Goal: Task Accomplishment & Management: Use online tool/utility

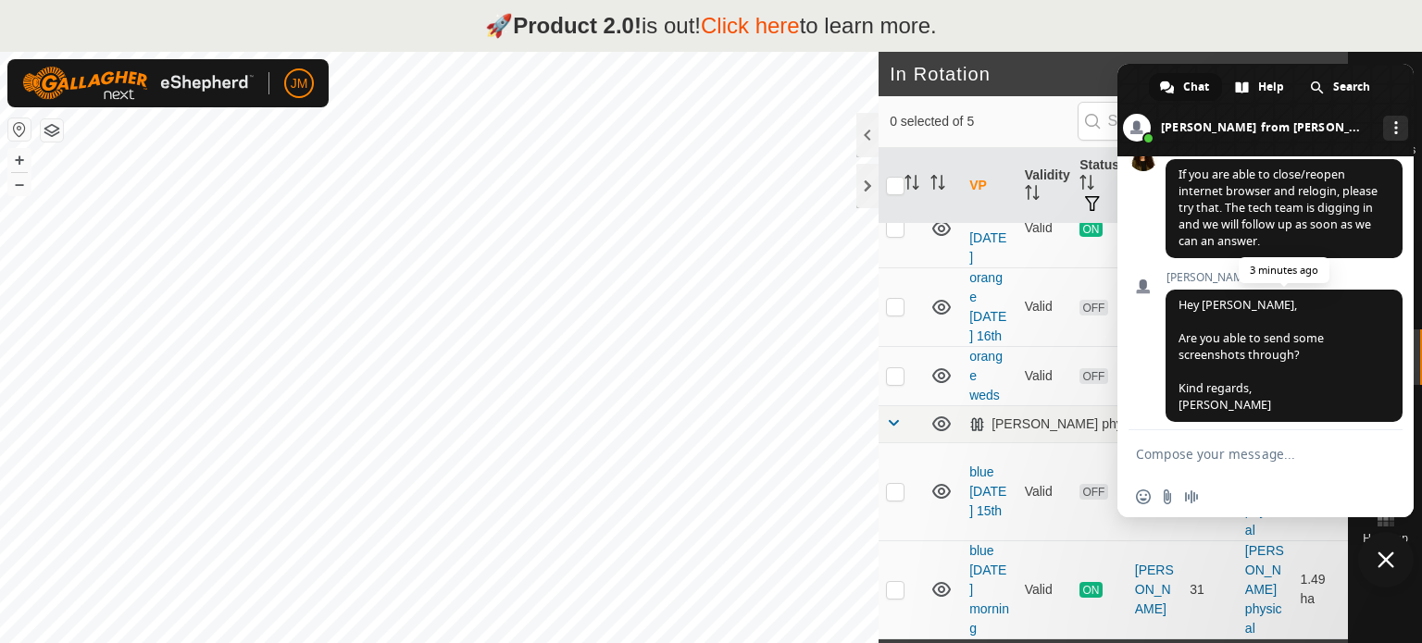
scroll to position [1077, 0]
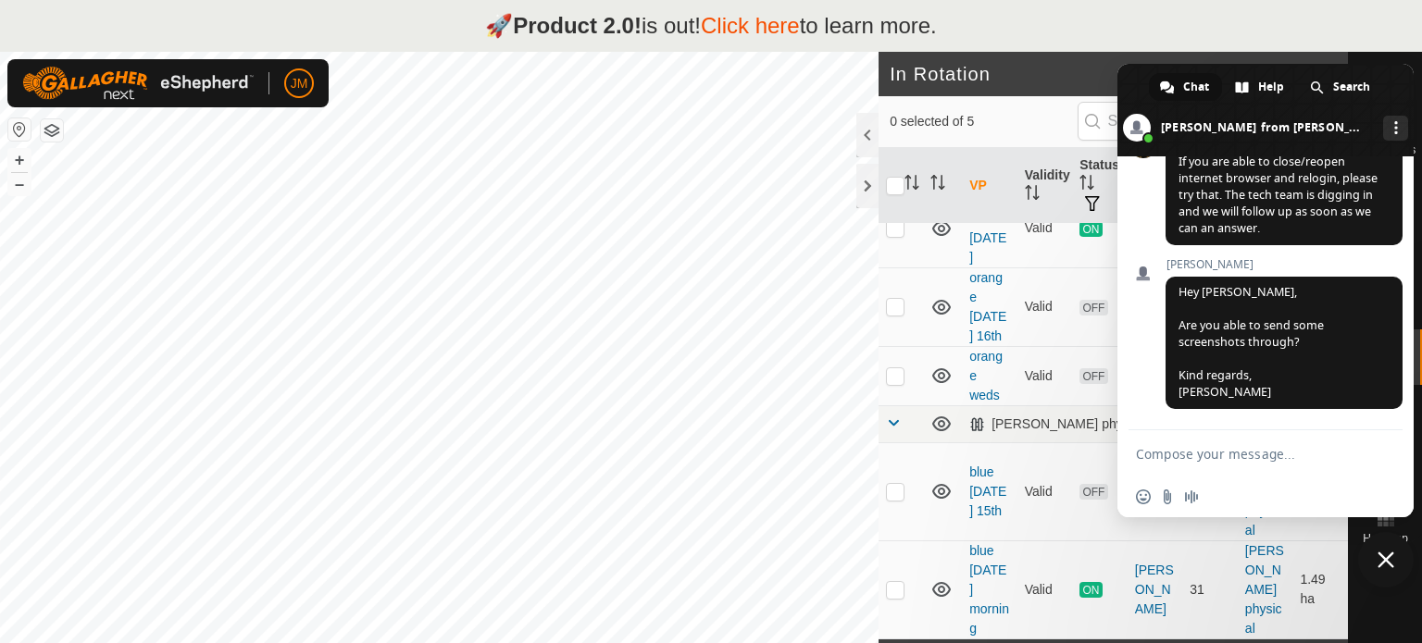
type textarea "thanks"
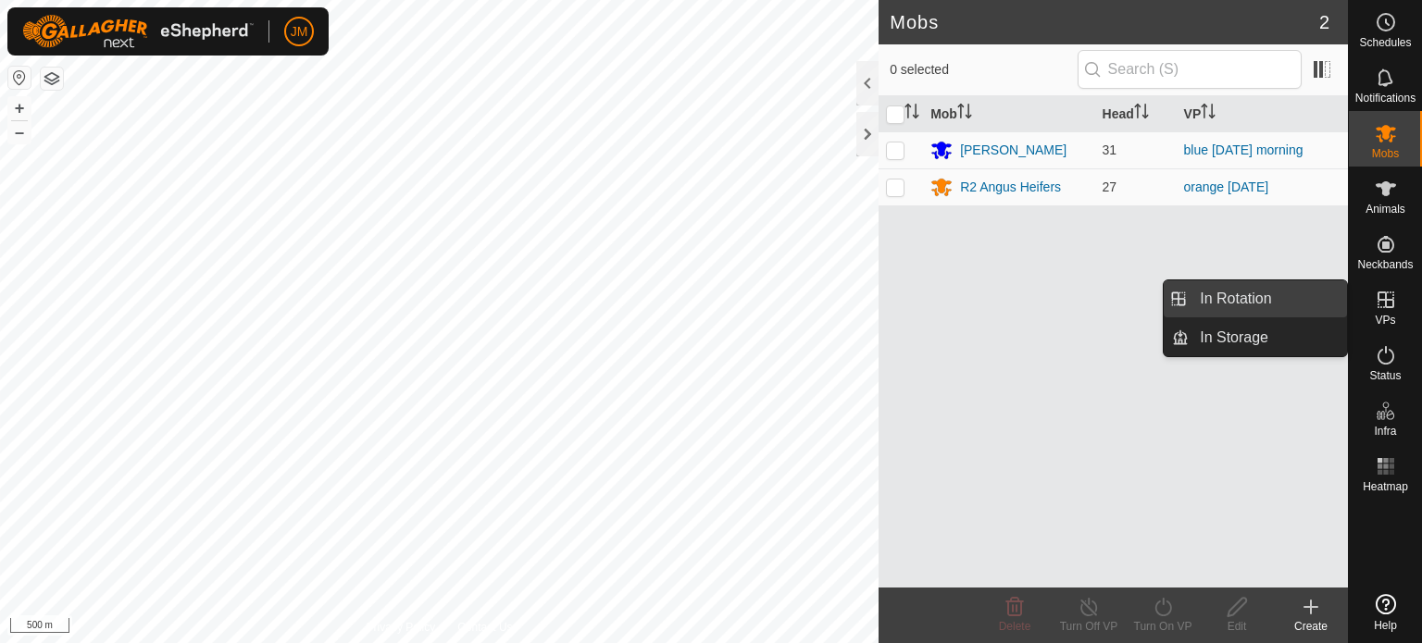
drag, startPoint x: 1328, startPoint y: 302, endPoint x: 1281, endPoint y: 300, distance: 47.2
click at [1282, 300] on link "In Rotation" at bounding box center [1268, 298] width 158 height 37
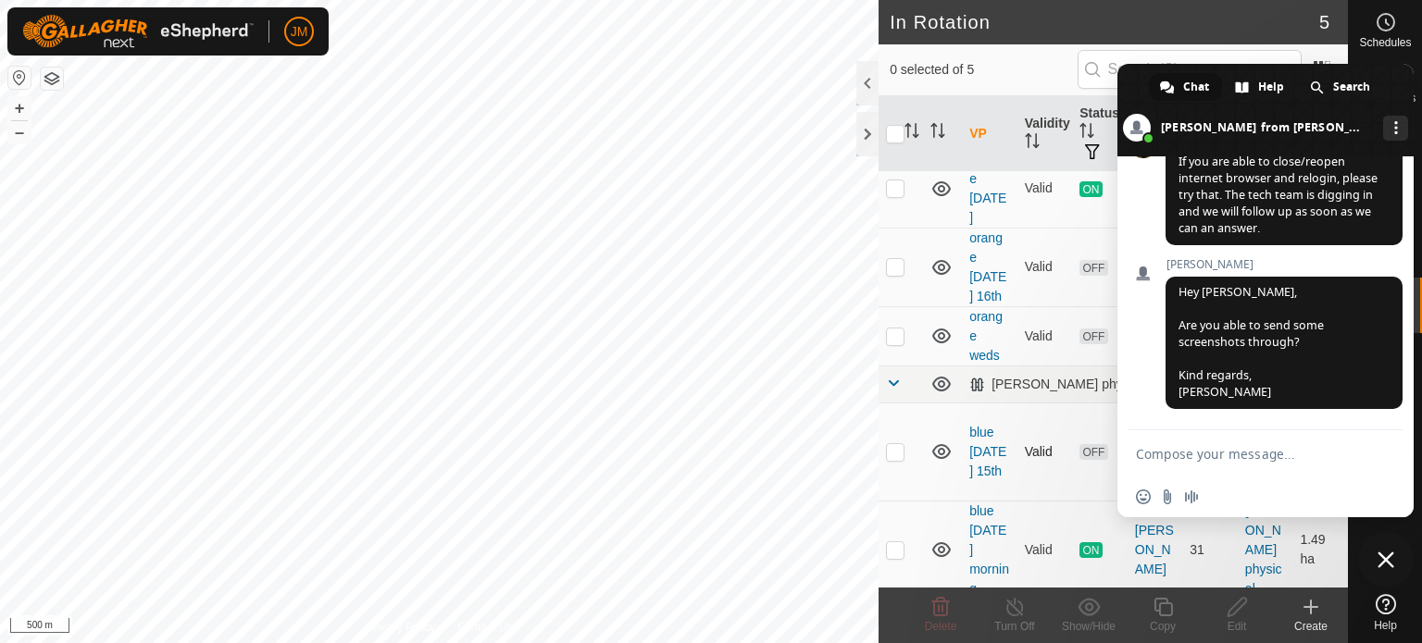
scroll to position [89, 0]
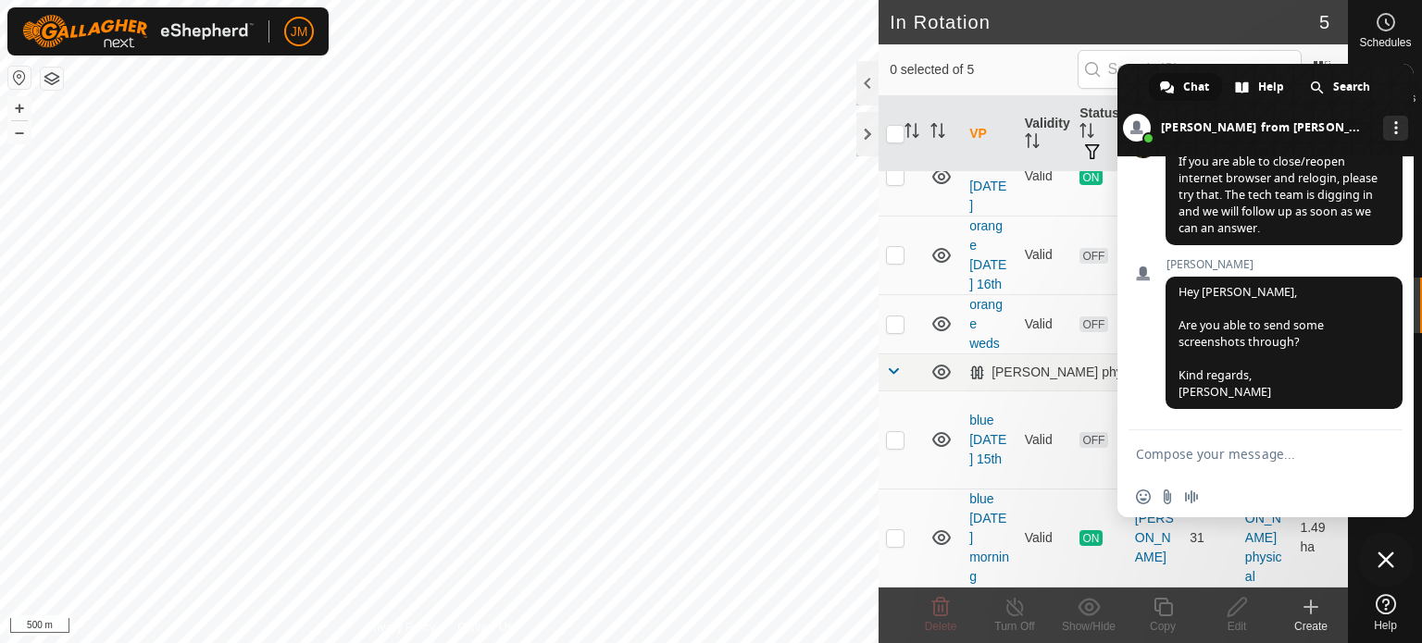
click at [1304, 607] on icon at bounding box center [1310, 607] width 13 height 0
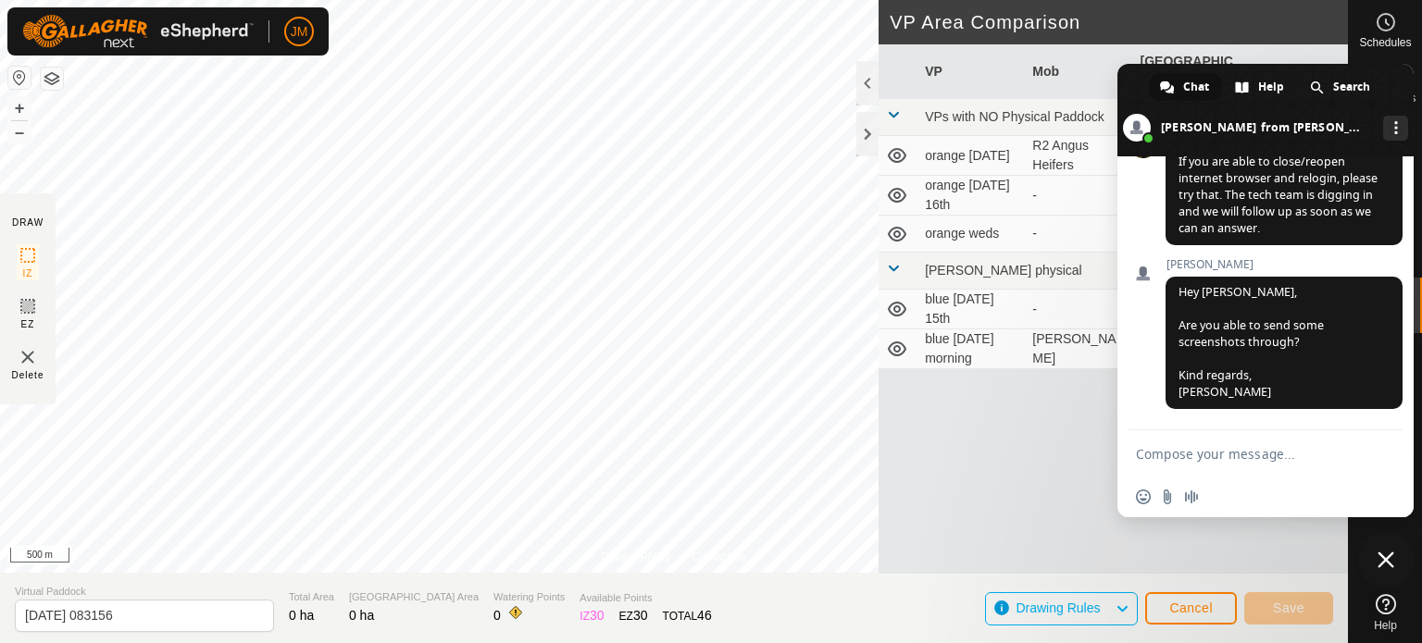
click at [1215, 454] on textarea "Compose your message..." at bounding box center [1245, 454] width 218 height 17
type textarea "its there now"
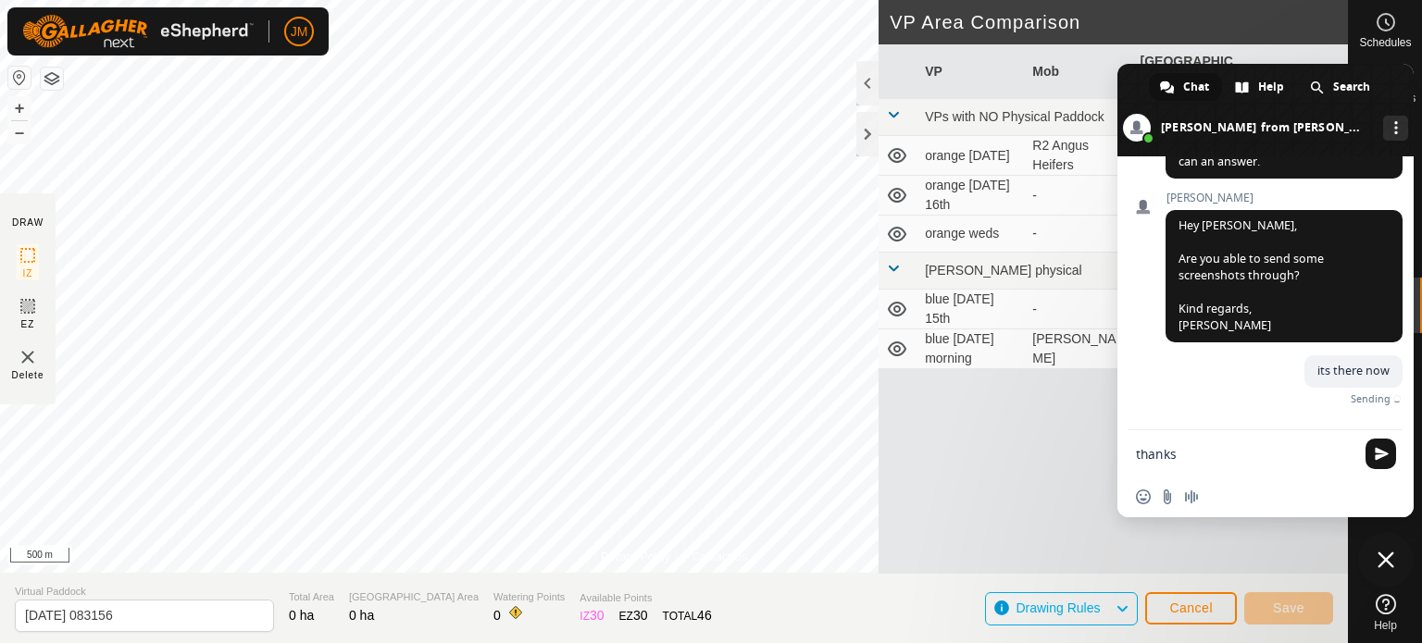
type textarea "thanks"
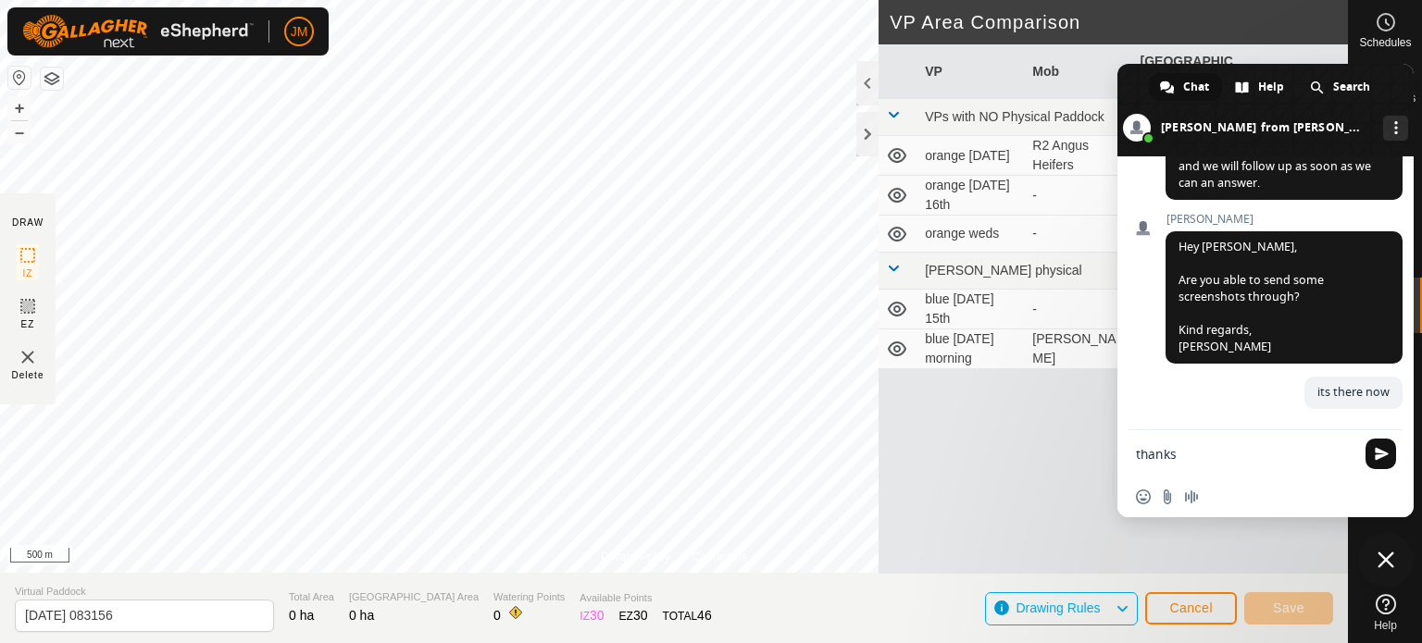
click at [1385, 450] on span "Send" at bounding box center [1382, 454] width 14 height 14
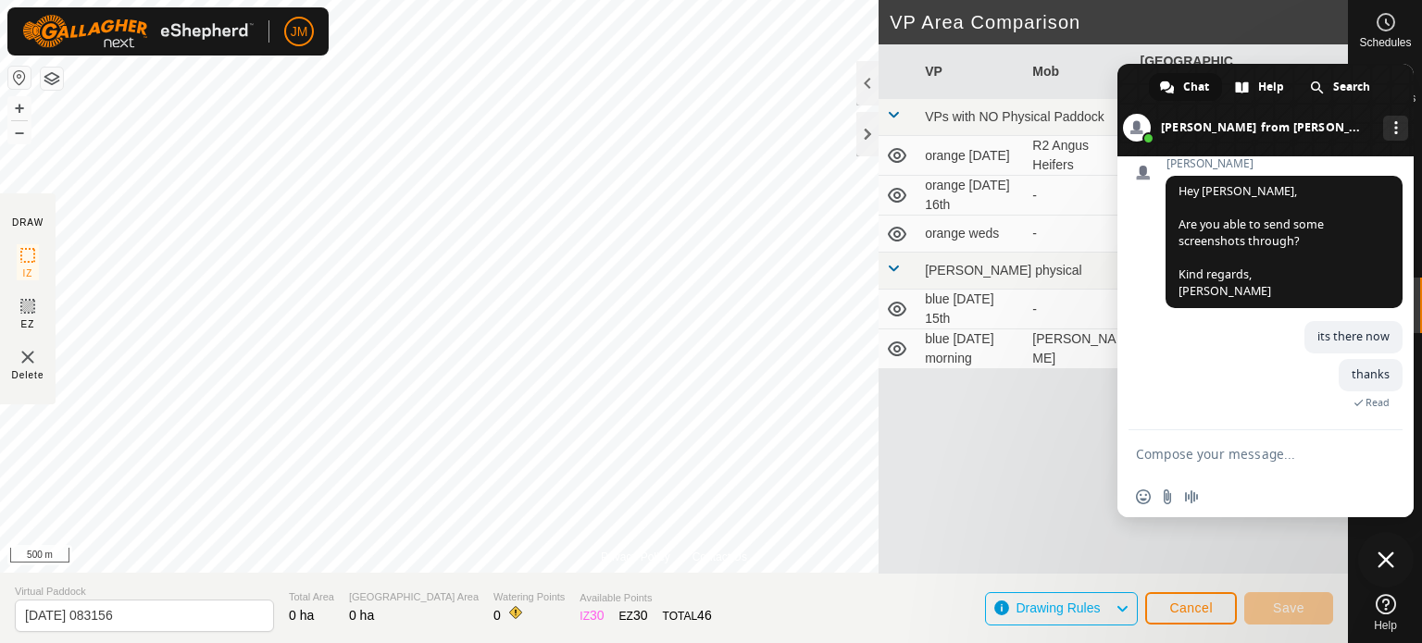
scroll to position [1163, 0]
click at [1201, 609] on span "Cancel" at bounding box center [1191, 608] width 44 height 15
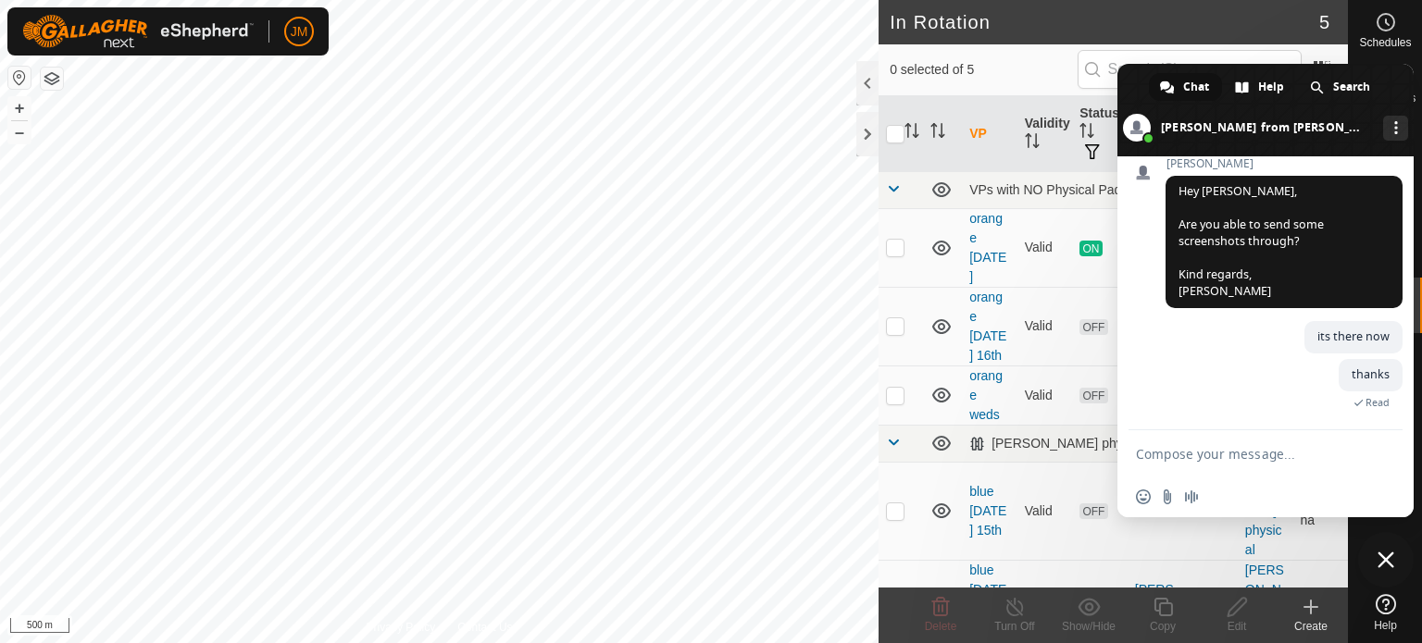
click at [1305, 606] on icon at bounding box center [1311, 607] width 22 height 22
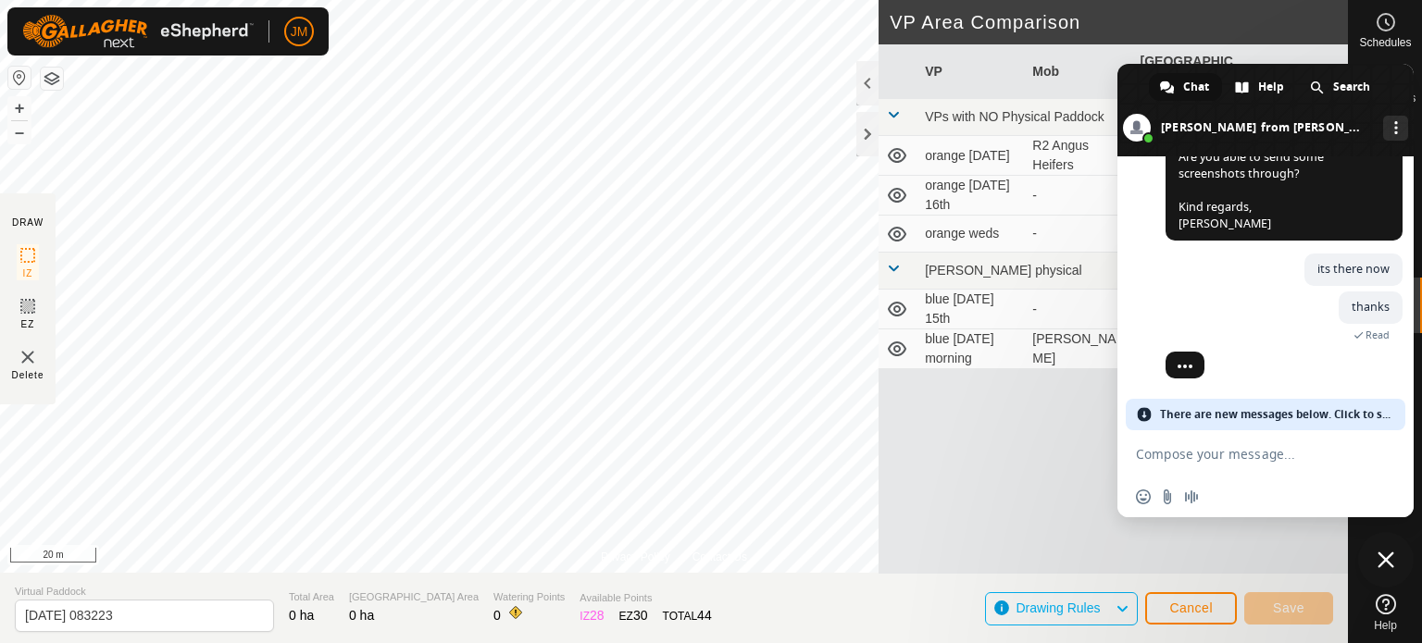
scroll to position [1244, 0]
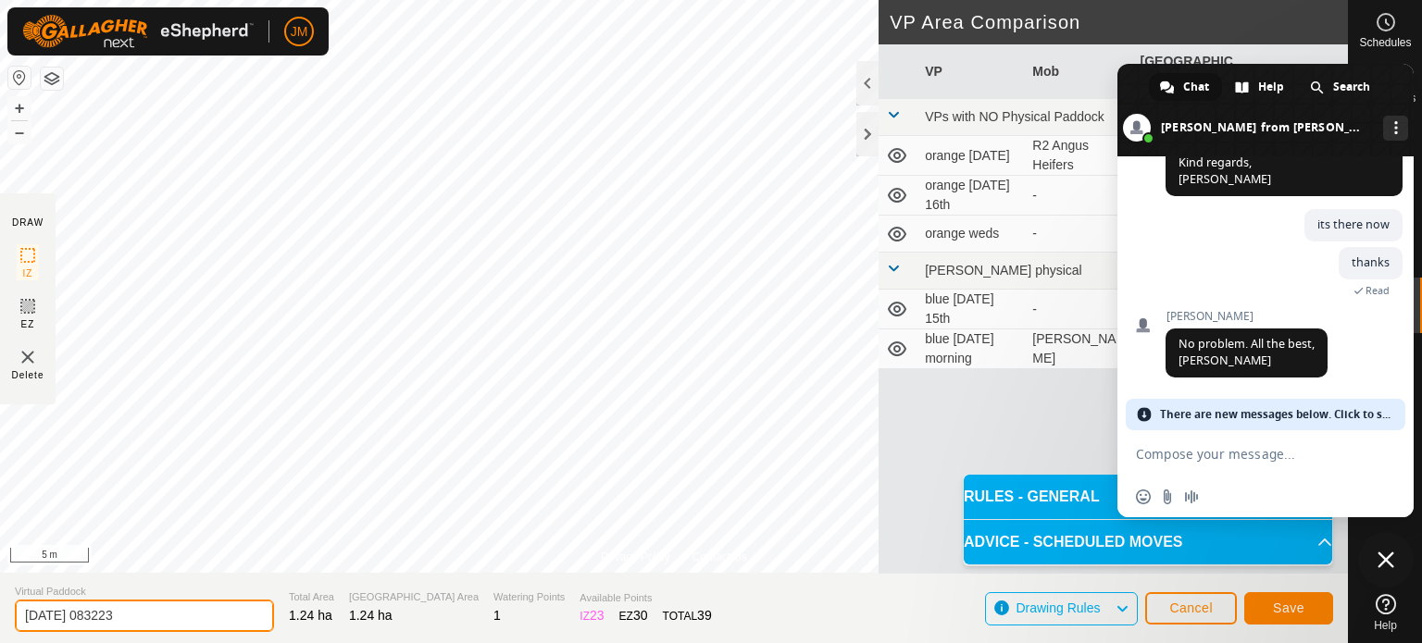
click at [166, 611] on input "[DATE] 083223" at bounding box center [144, 616] width 259 height 32
type input "2"
type input "orange fri"
click at [1288, 601] on span "Save" at bounding box center [1288, 608] width 31 height 15
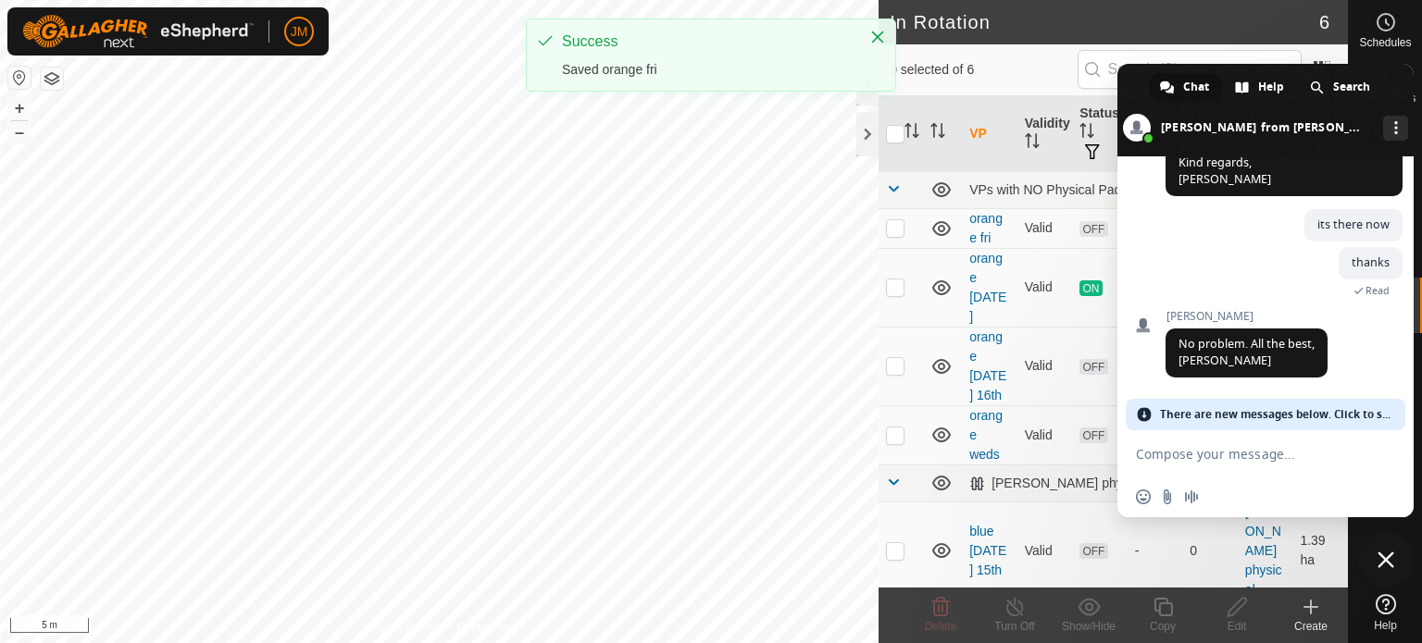
click at [1388, 566] on span "Close chat" at bounding box center [1385, 560] width 17 height 17
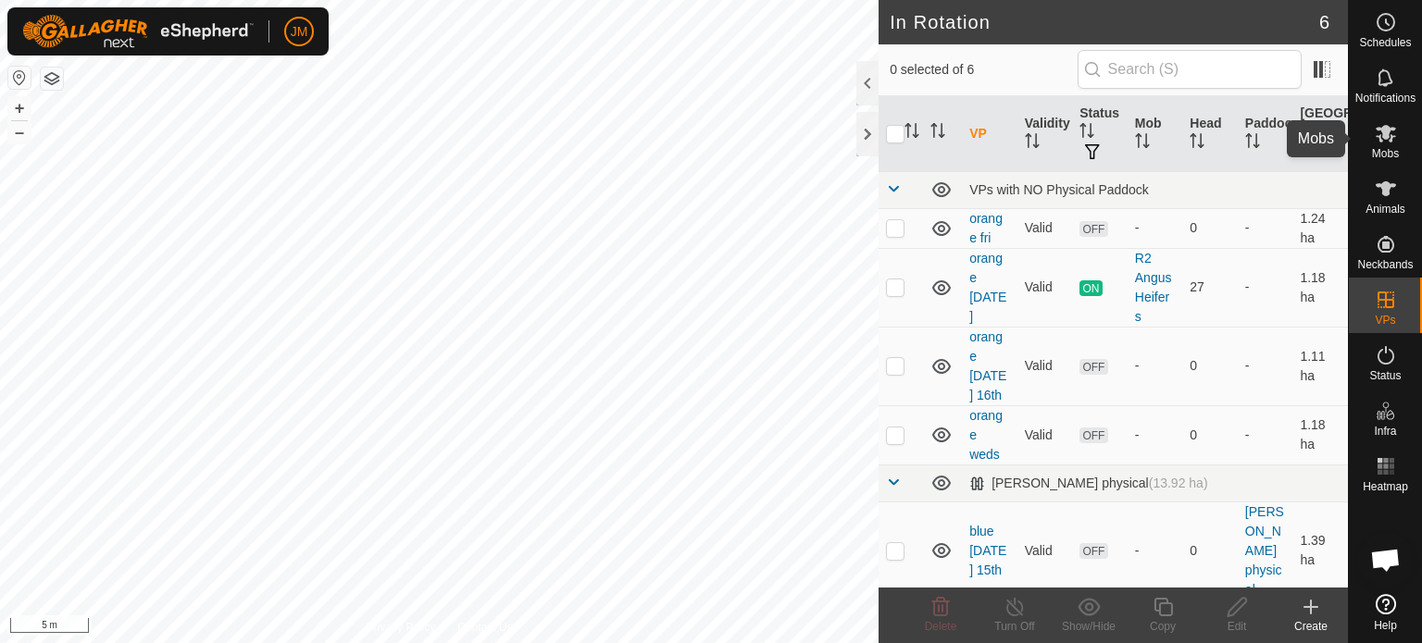
click at [1379, 132] on icon at bounding box center [1386, 133] width 22 height 22
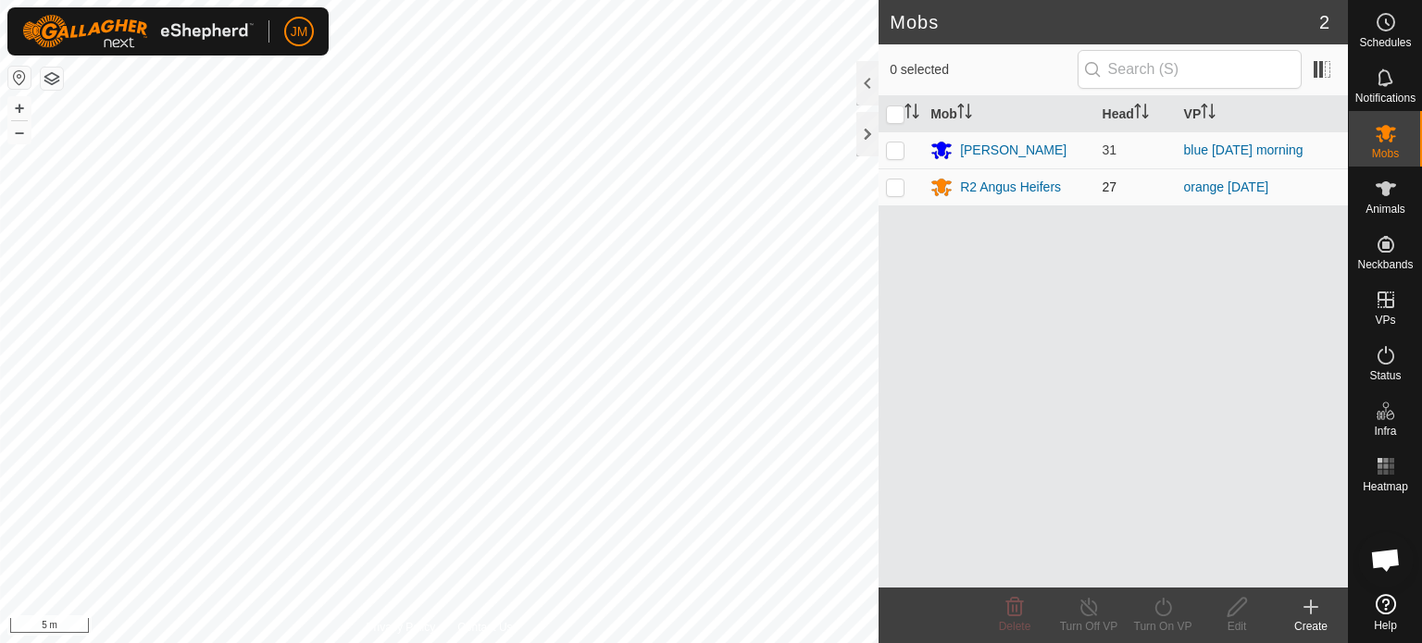
click at [891, 188] on p-checkbox at bounding box center [895, 187] width 19 height 15
checkbox input "true"
click at [1154, 607] on icon at bounding box center [1162, 607] width 23 height 22
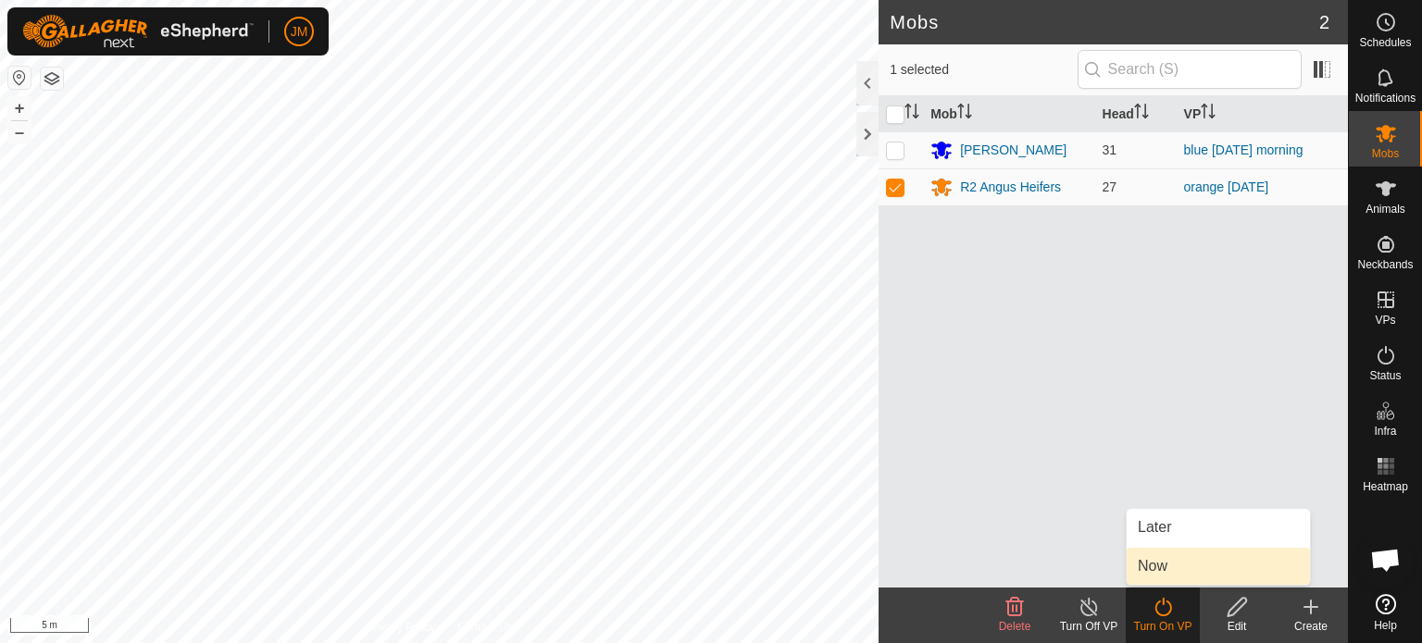
click at [1154, 568] on link "Now" at bounding box center [1217, 566] width 183 height 37
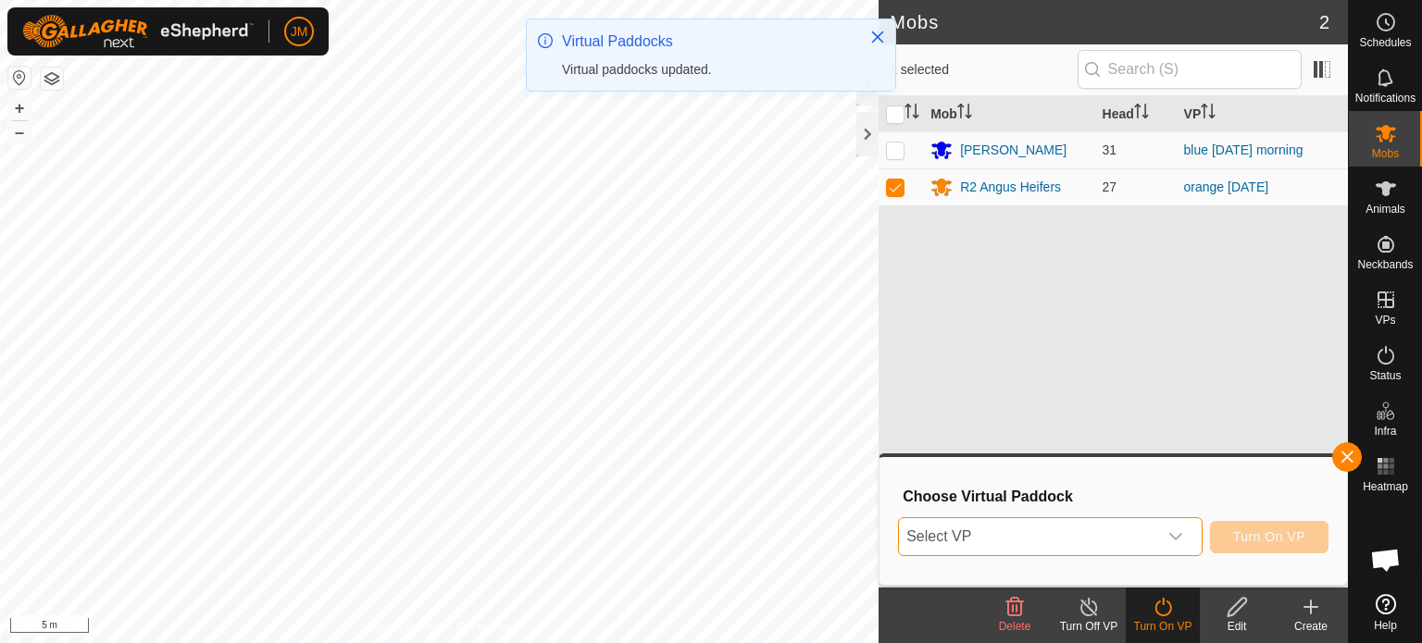
click at [1122, 543] on span "Select VP" at bounding box center [1028, 536] width 258 height 37
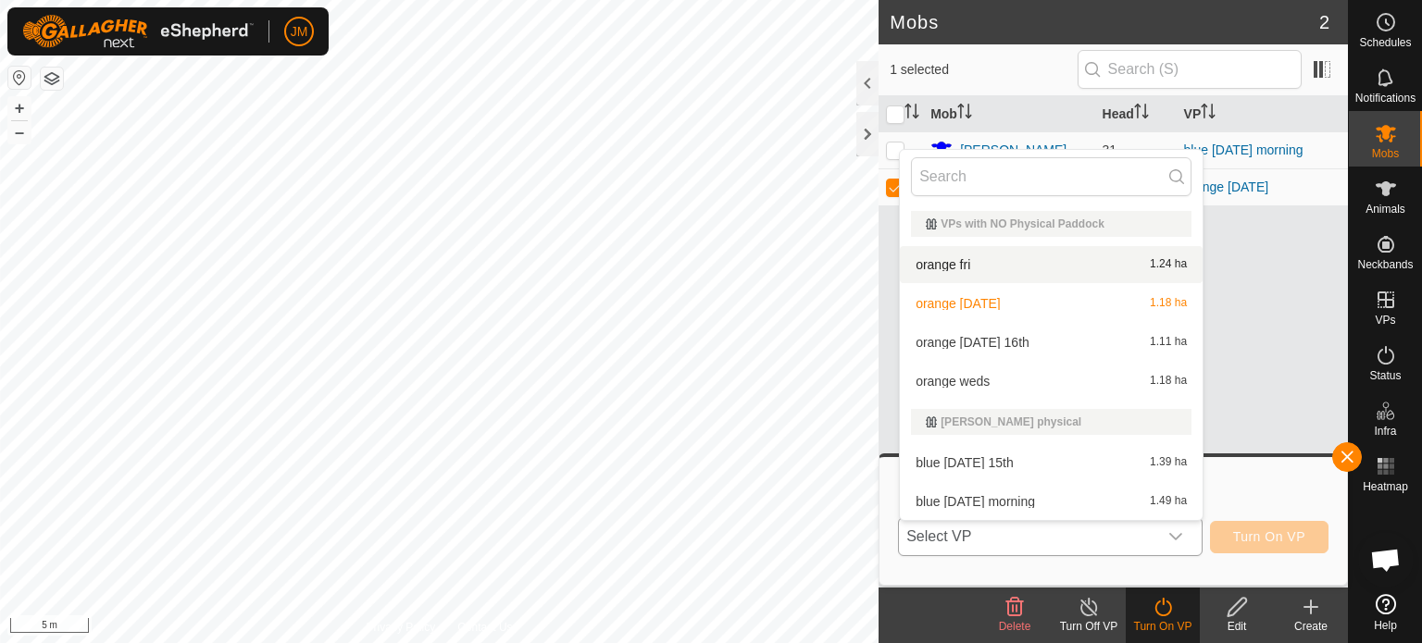
click at [1062, 266] on li "orange fri 1.24 ha" at bounding box center [1051, 264] width 303 height 37
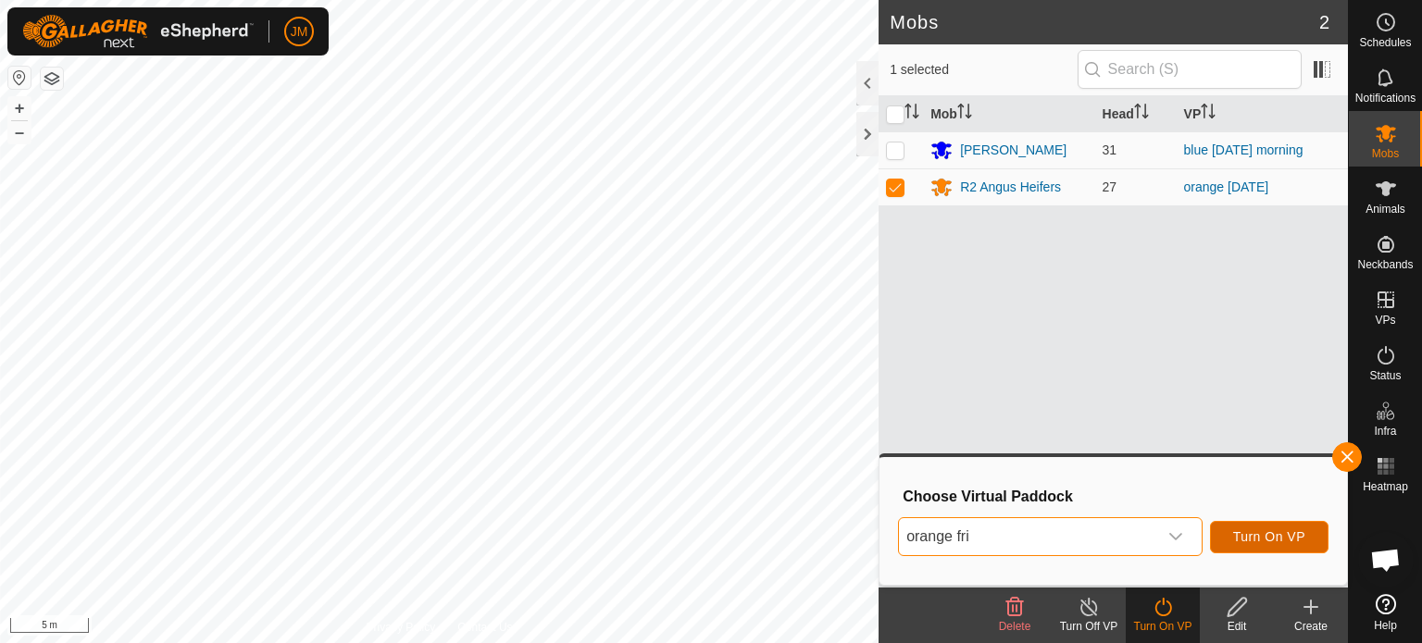
click at [1251, 529] on span "Turn On VP" at bounding box center [1269, 536] width 72 height 15
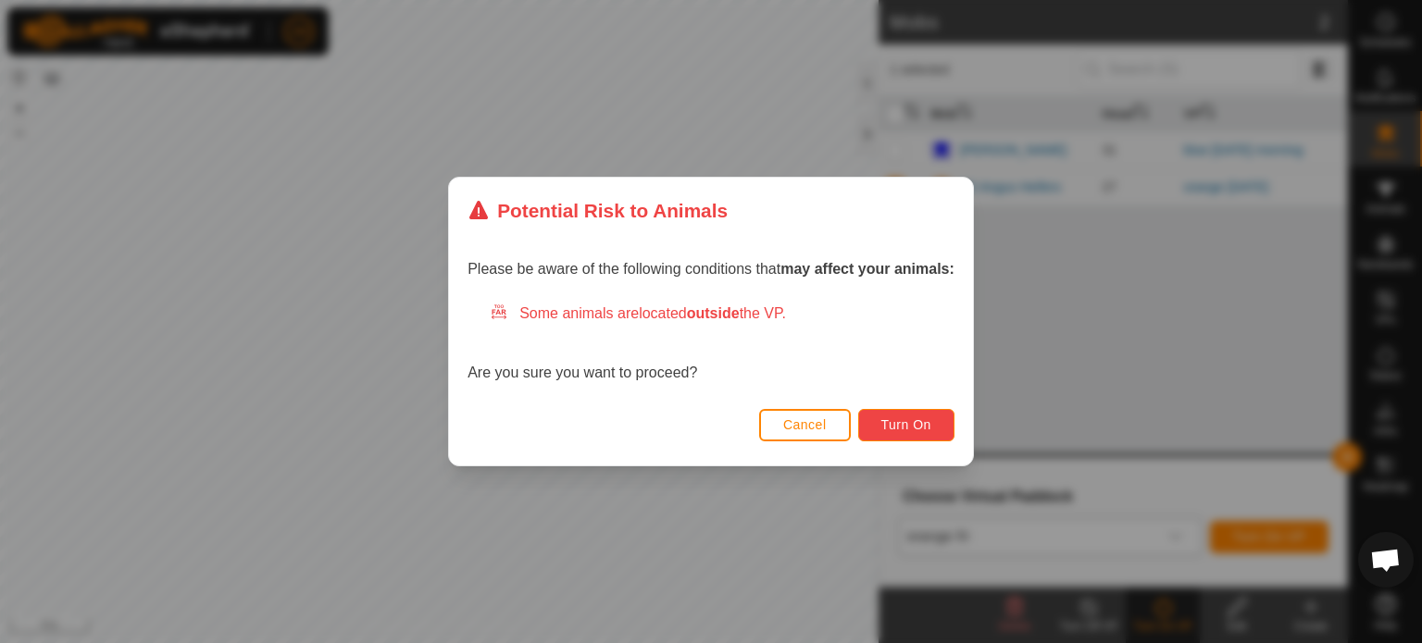
click at [904, 432] on button "Turn On" at bounding box center [906, 425] width 96 height 32
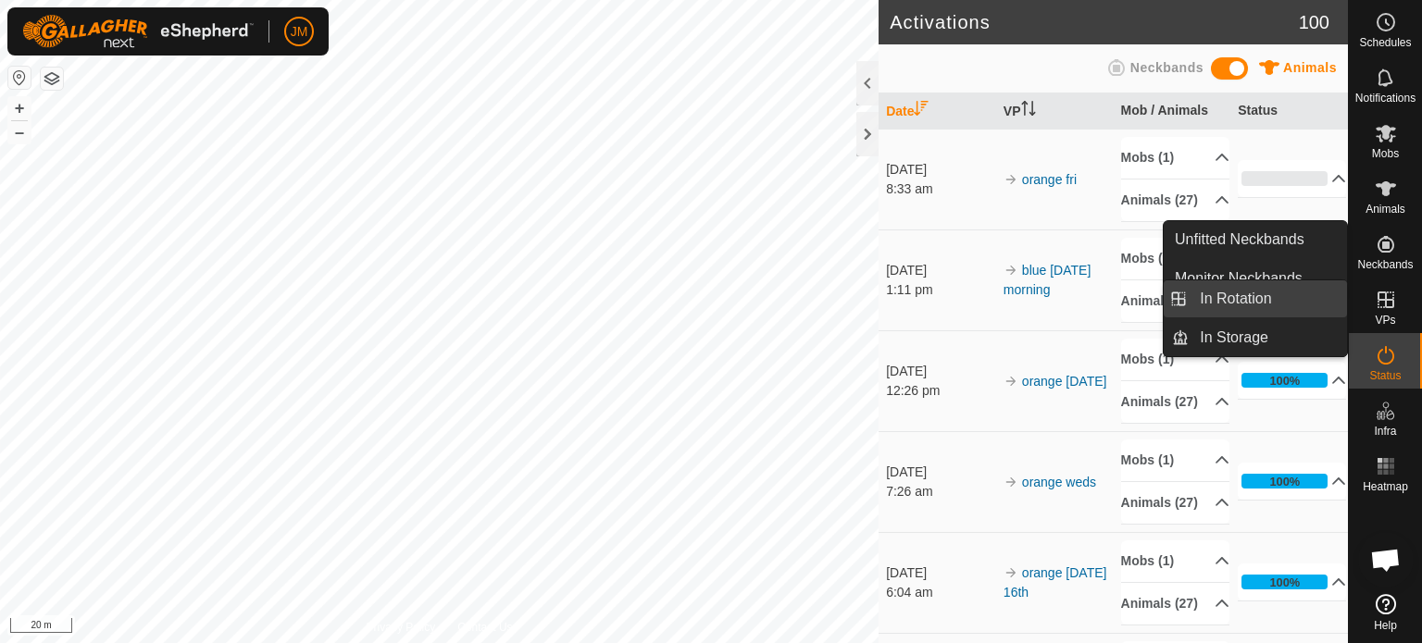
click at [1316, 302] on link "In Rotation" at bounding box center [1268, 298] width 158 height 37
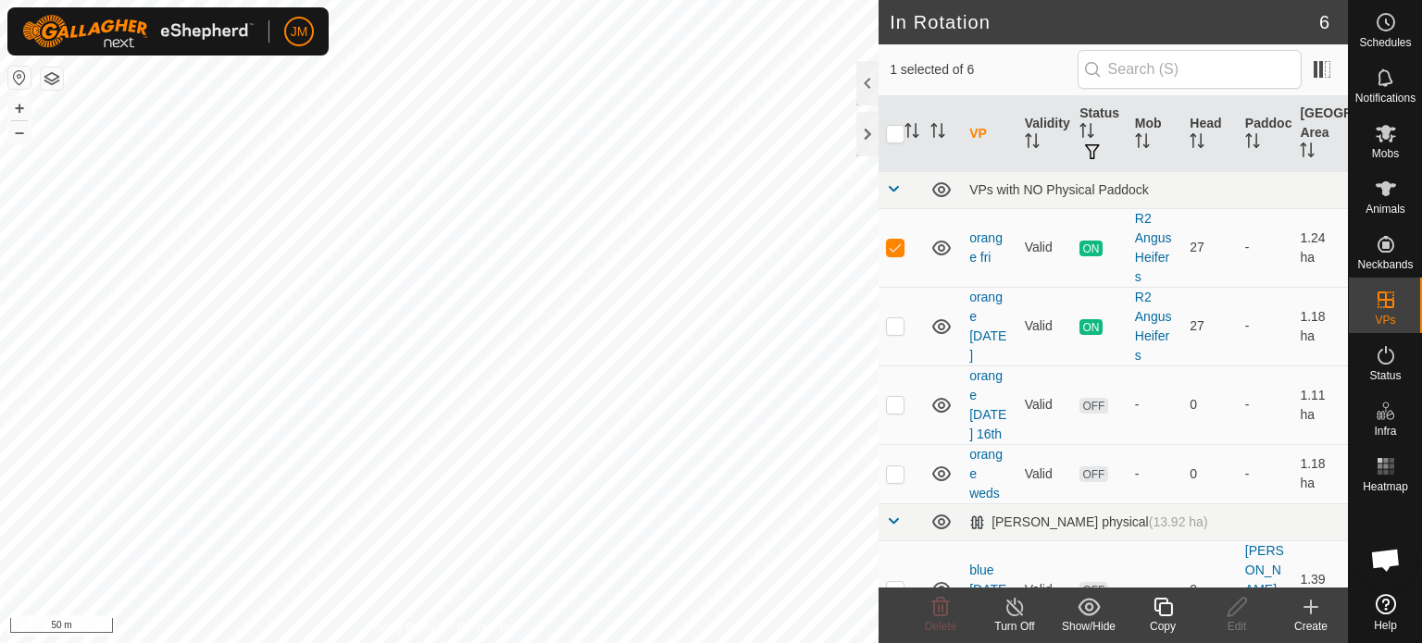
click at [1314, 607] on icon at bounding box center [1310, 607] width 13 height 0
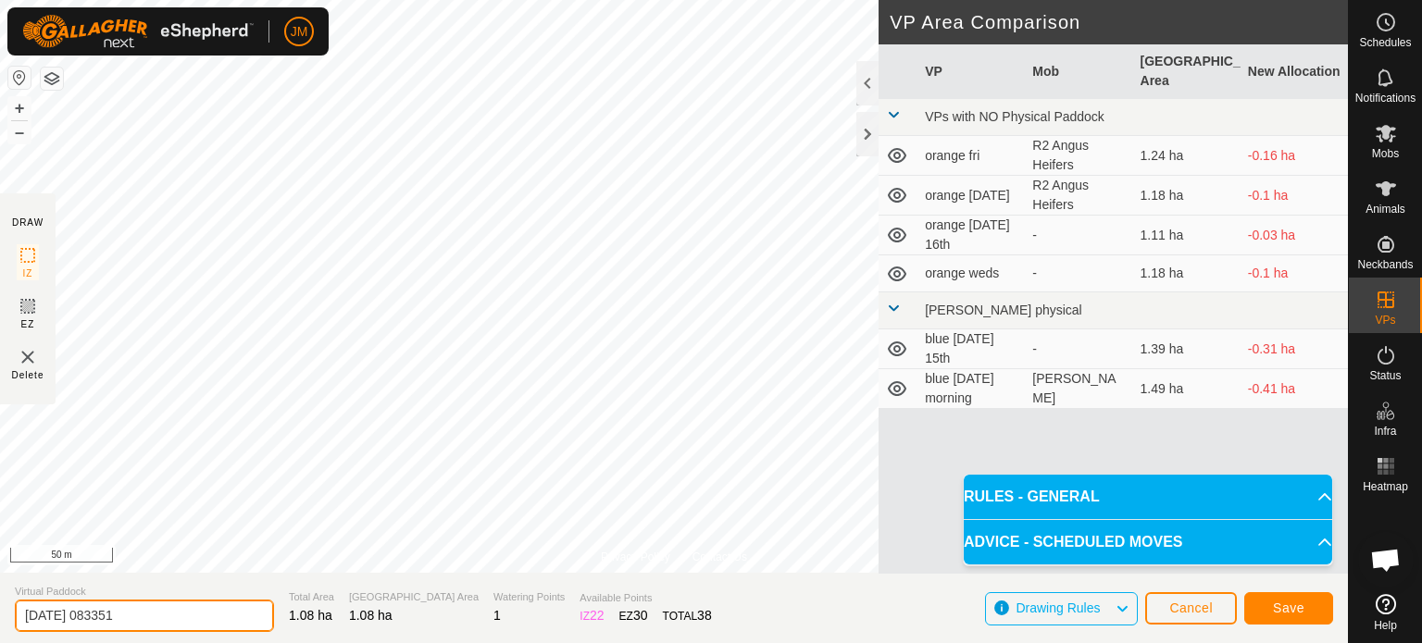
click at [205, 616] on input "[DATE] 083351" at bounding box center [144, 616] width 259 height 32
type input "2"
type input "blue fri"
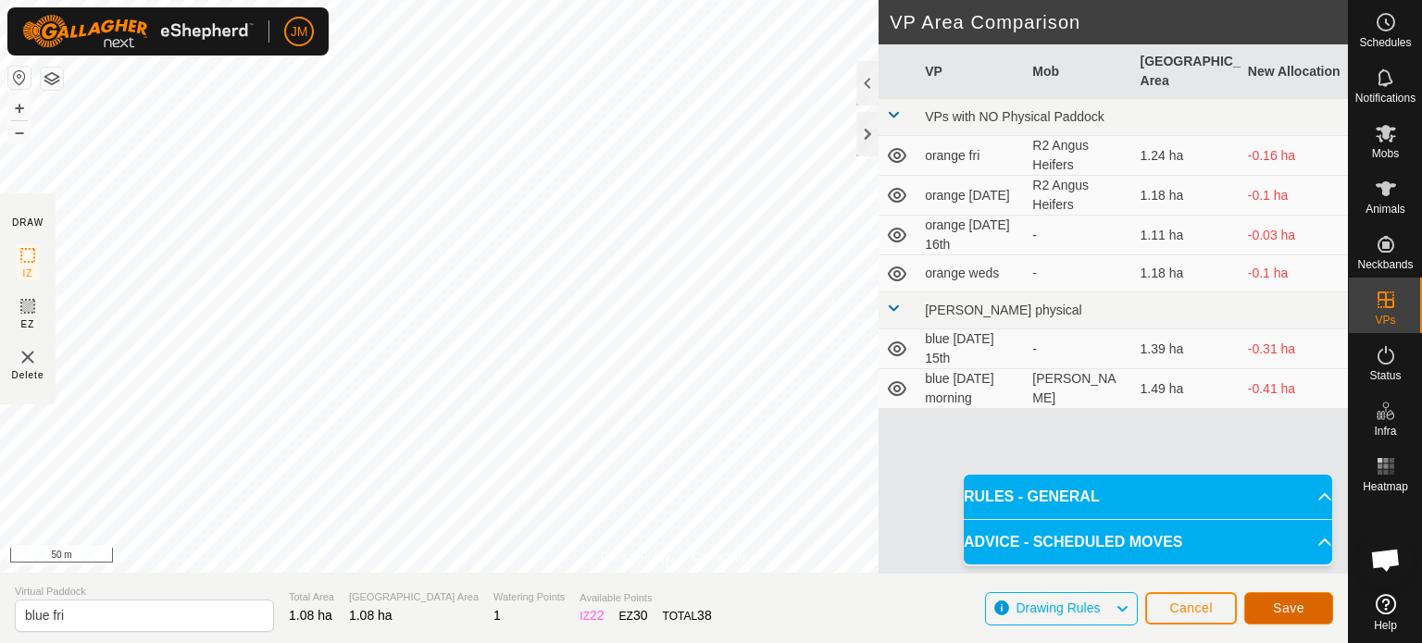
click at [1298, 602] on span "Save" at bounding box center [1288, 608] width 31 height 15
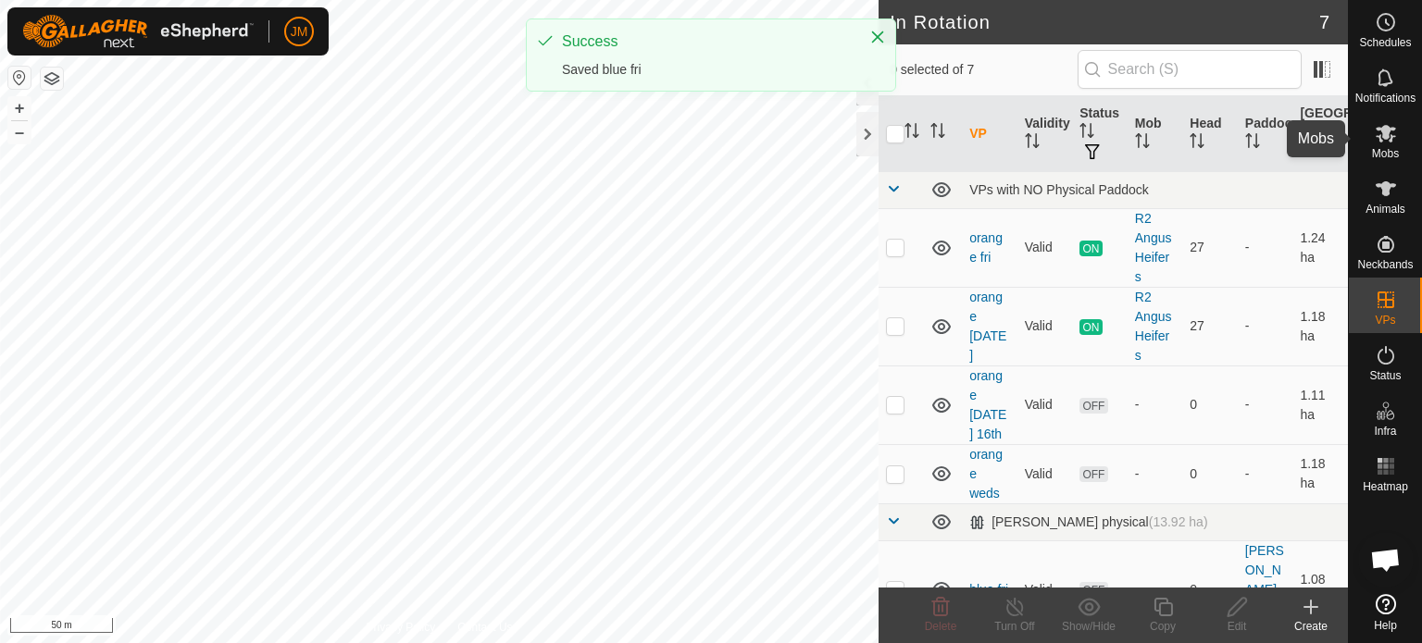
click at [1387, 142] on icon at bounding box center [1386, 133] width 22 height 22
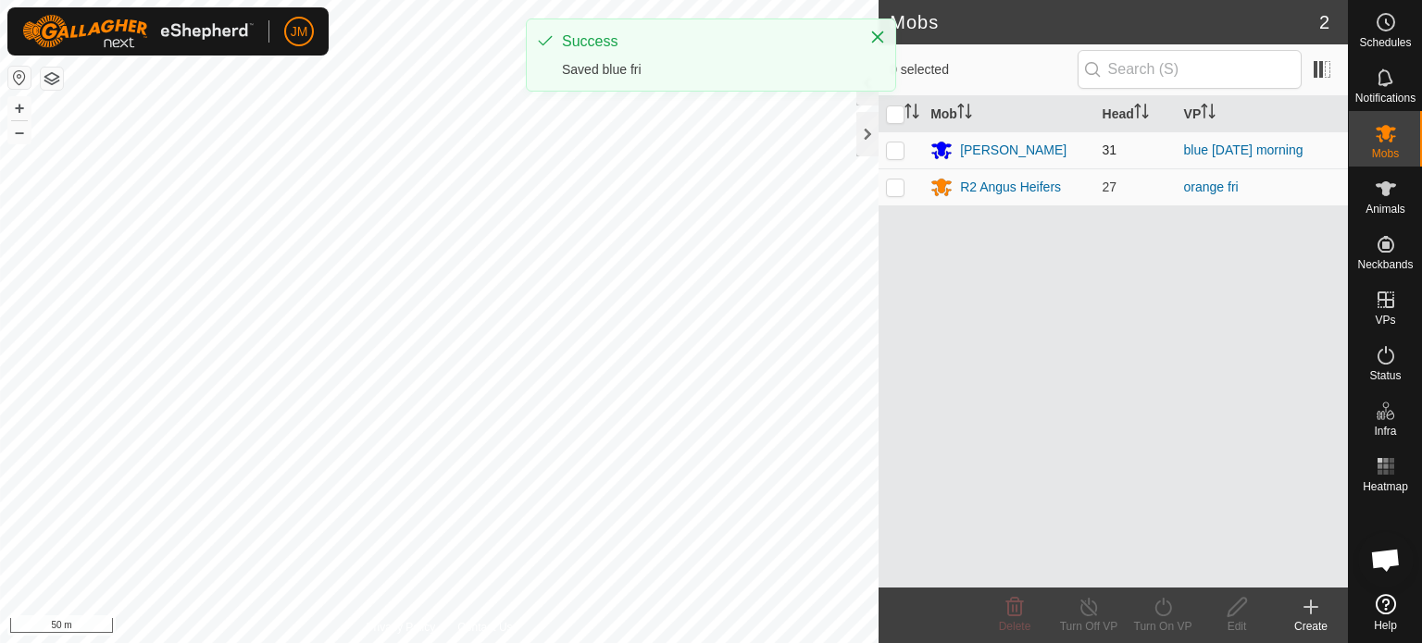
click at [896, 151] on p-checkbox at bounding box center [895, 150] width 19 height 15
checkbox input "true"
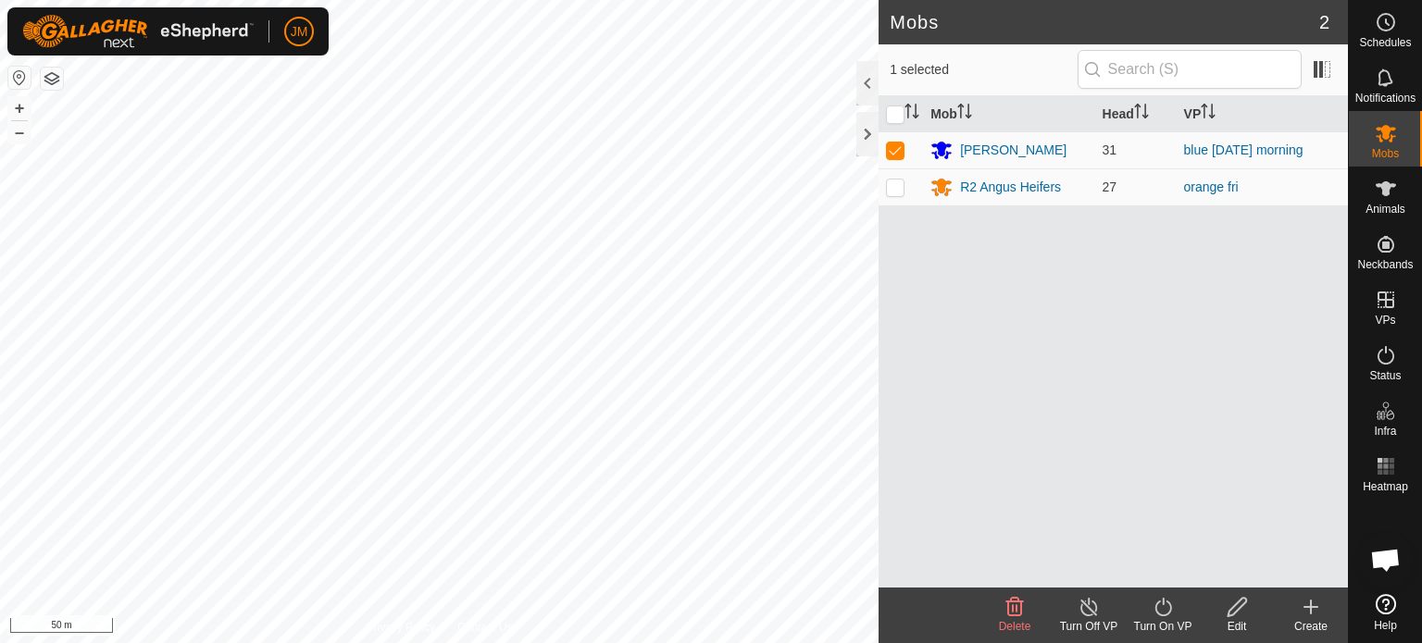
click at [1162, 610] on icon at bounding box center [1162, 607] width 23 height 22
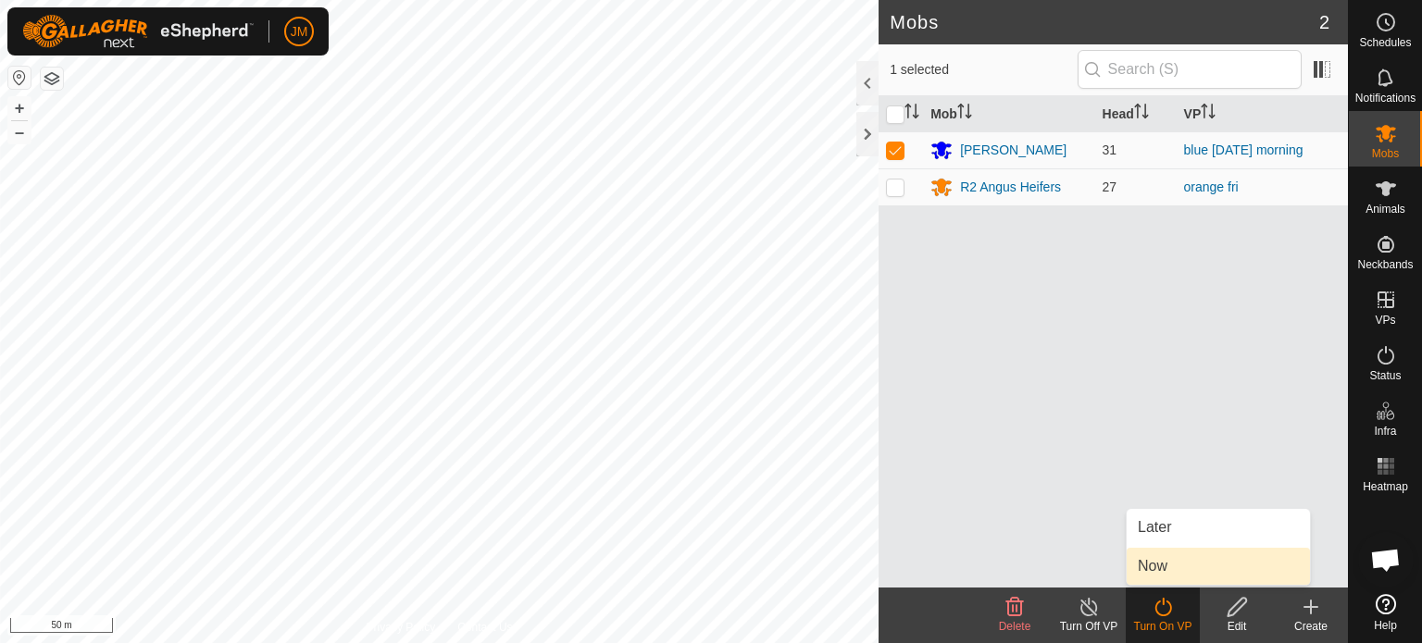
click at [1171, 569] on link "Now" at bounding box center [1217, 566] width 183 height 37
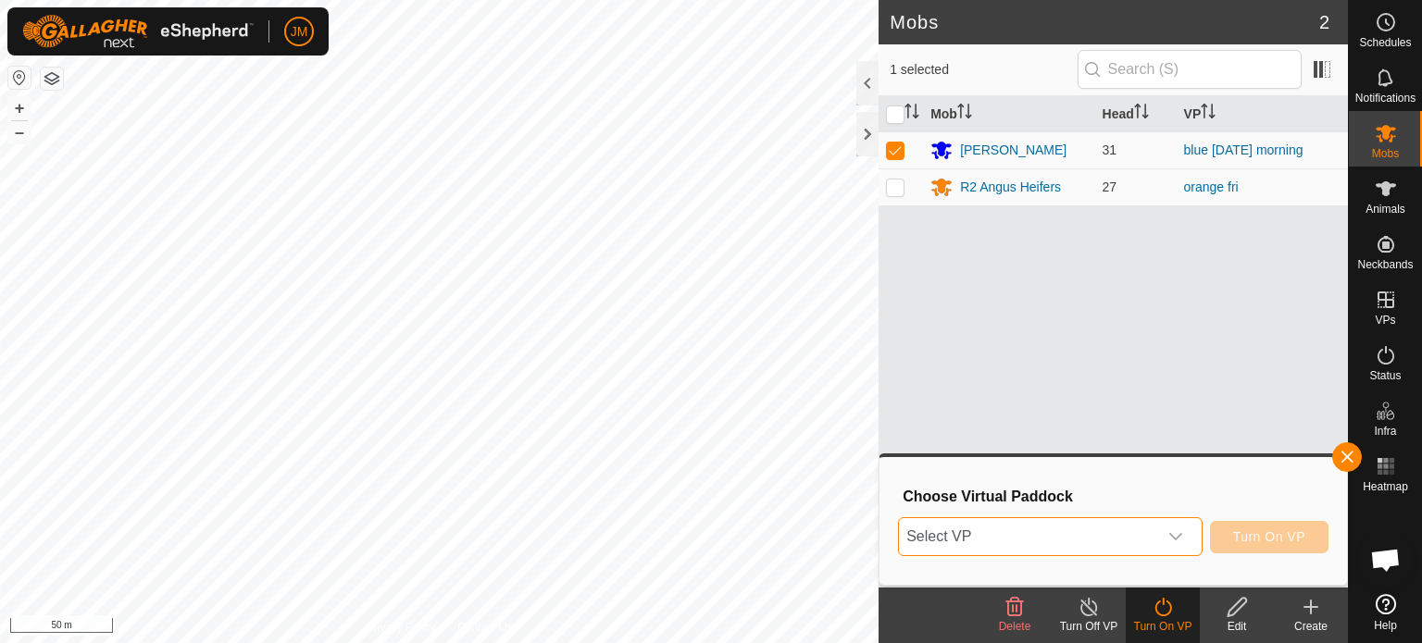
click at [1140, 533] on span "Select VP" at bounding box center [1028, 536] width 258 height 37
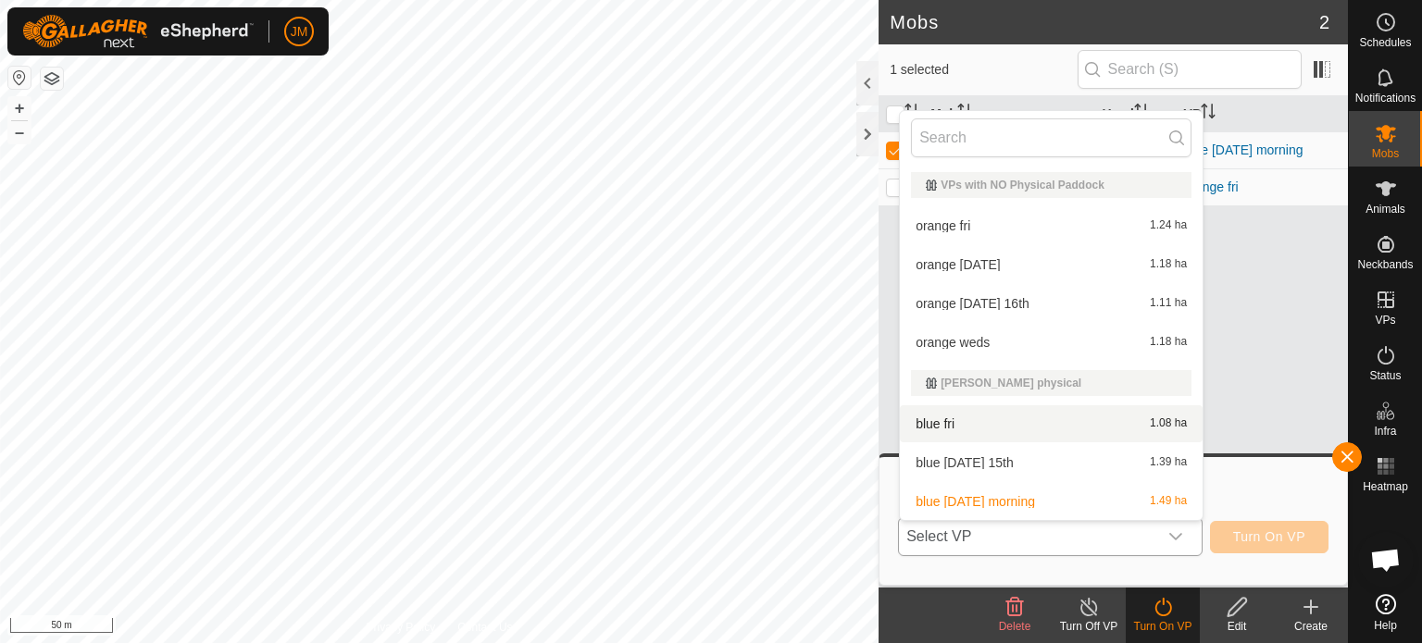
click at [1111, 423] on li "blue fri 1.08 ha" at bounding box center [1051, 423] width 303 height 37
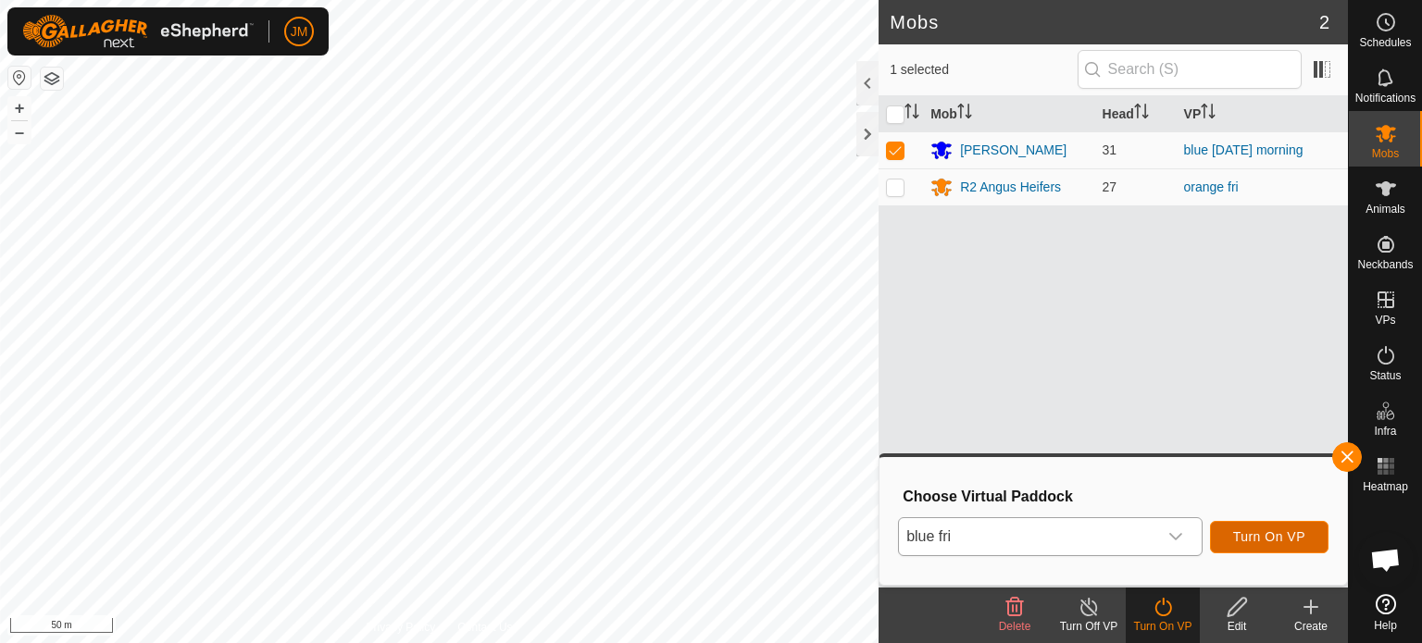
click at [1248, 537] on span "Turn On VP" at bounding box center [1269, 536] width 72 height 15
